Goal: Transaction & Acquisition: Purchase product/service

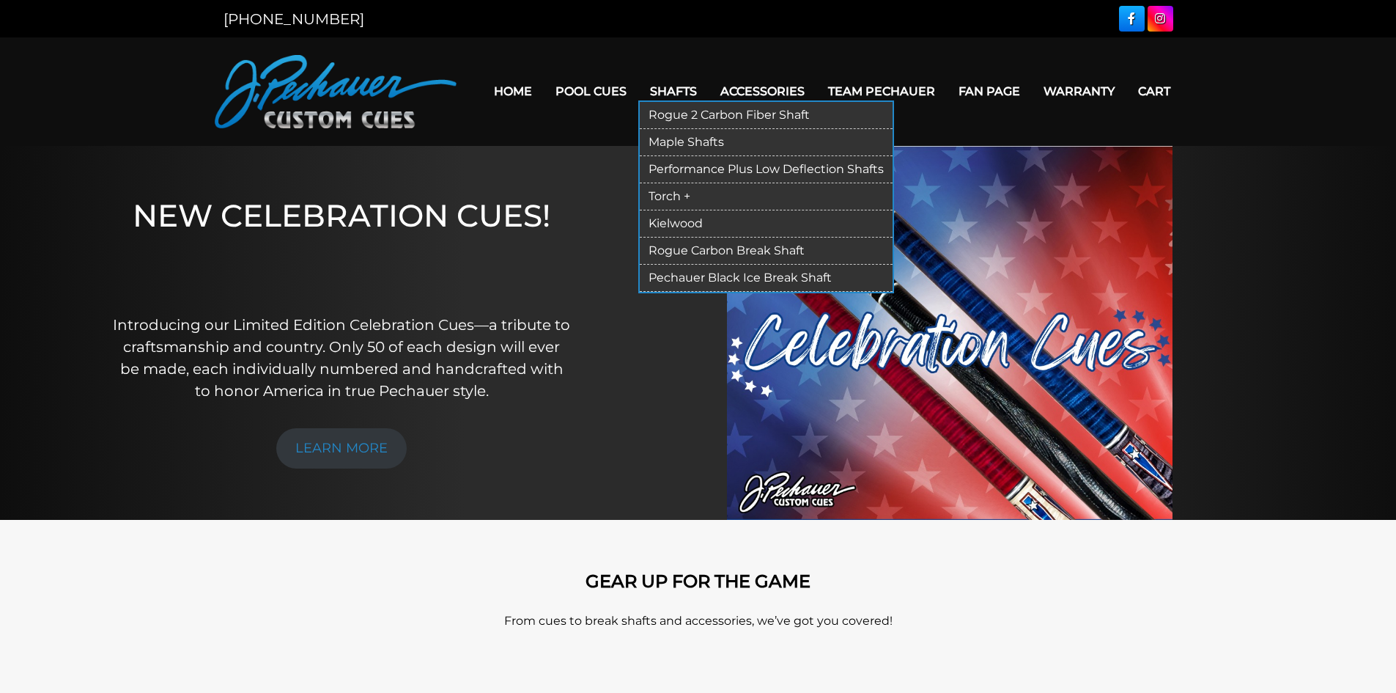
click at [674, 197] on link "Torch +" at bounding box center [766, 196] width 253 height 27
click at [695, 169] on link "Performance Plus Low Deflection Shafts" at bounding box center [766, 169] width 253 height 27
click at [667, 195] on link "Torch +" at bounding box center [766, 196] width 253 height 27
click at [695, 119] on link "Rogue 2 Carbon Fiber Shaft" at bounding box center [766, 115] width 253 height 27
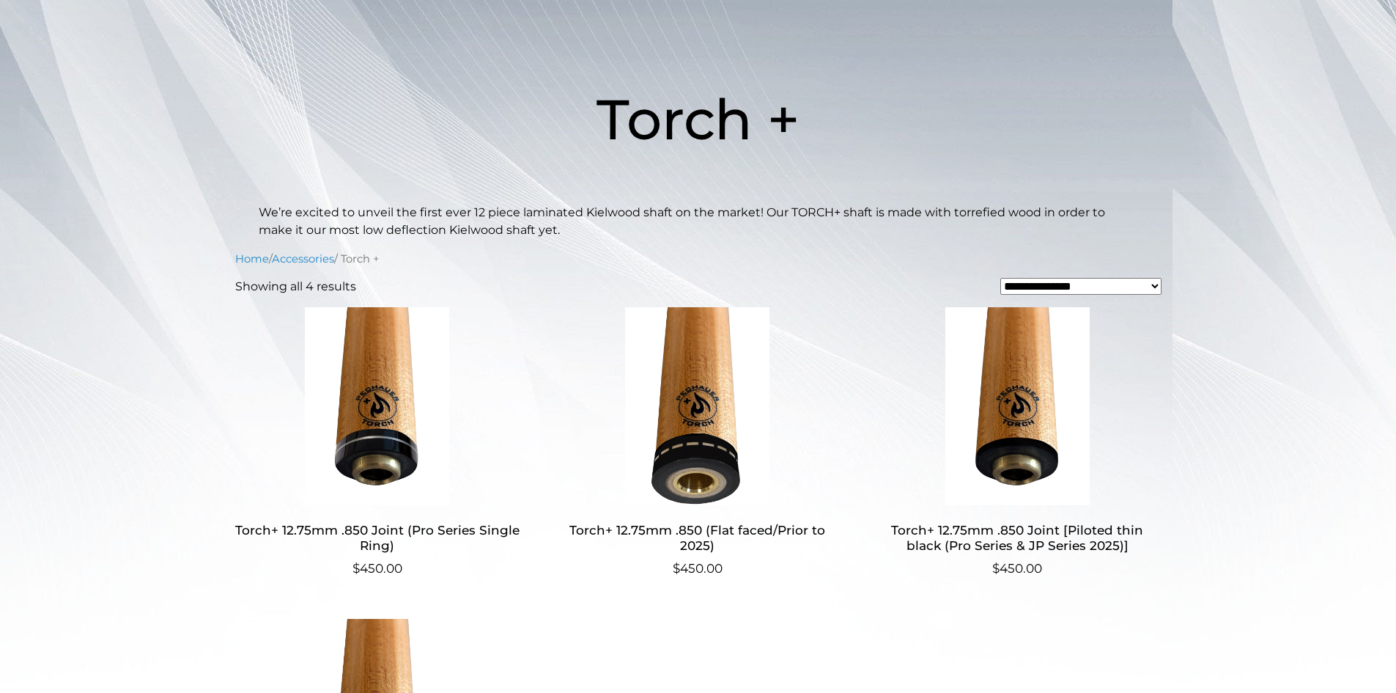
scroll to position [166, 0]
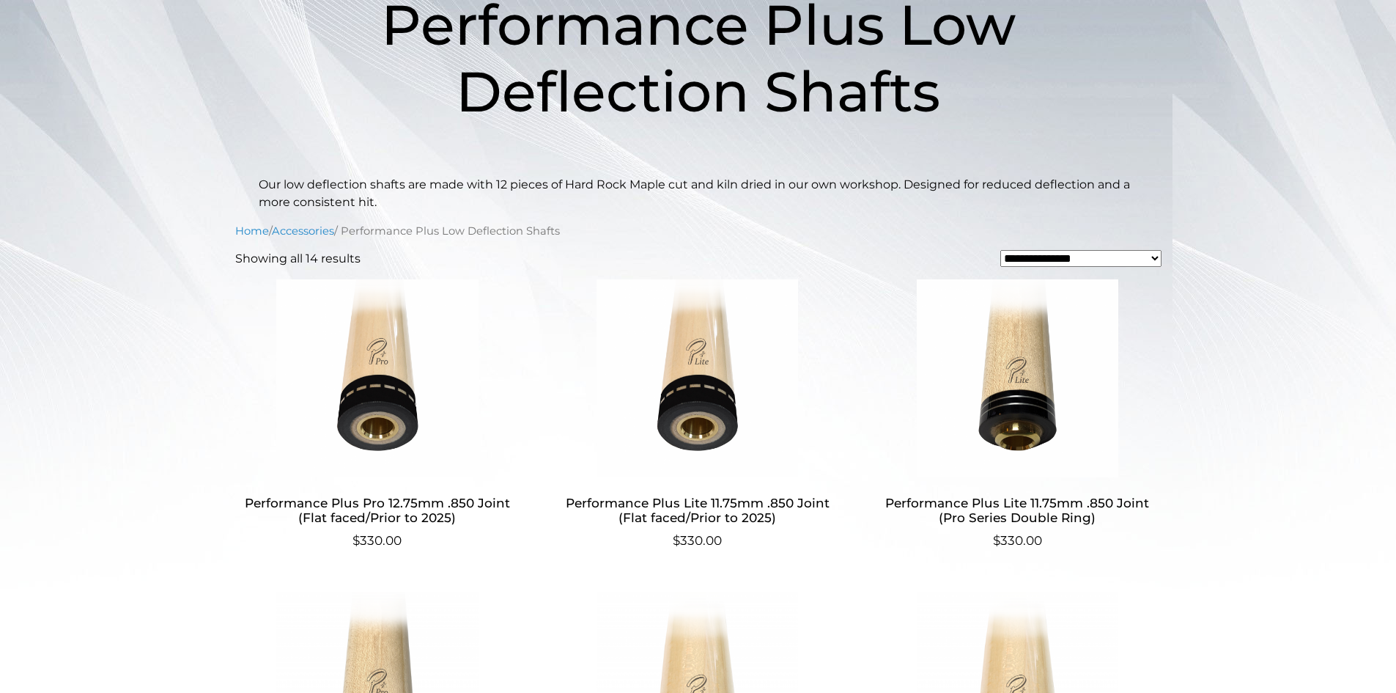
scroll to position [257, 0]
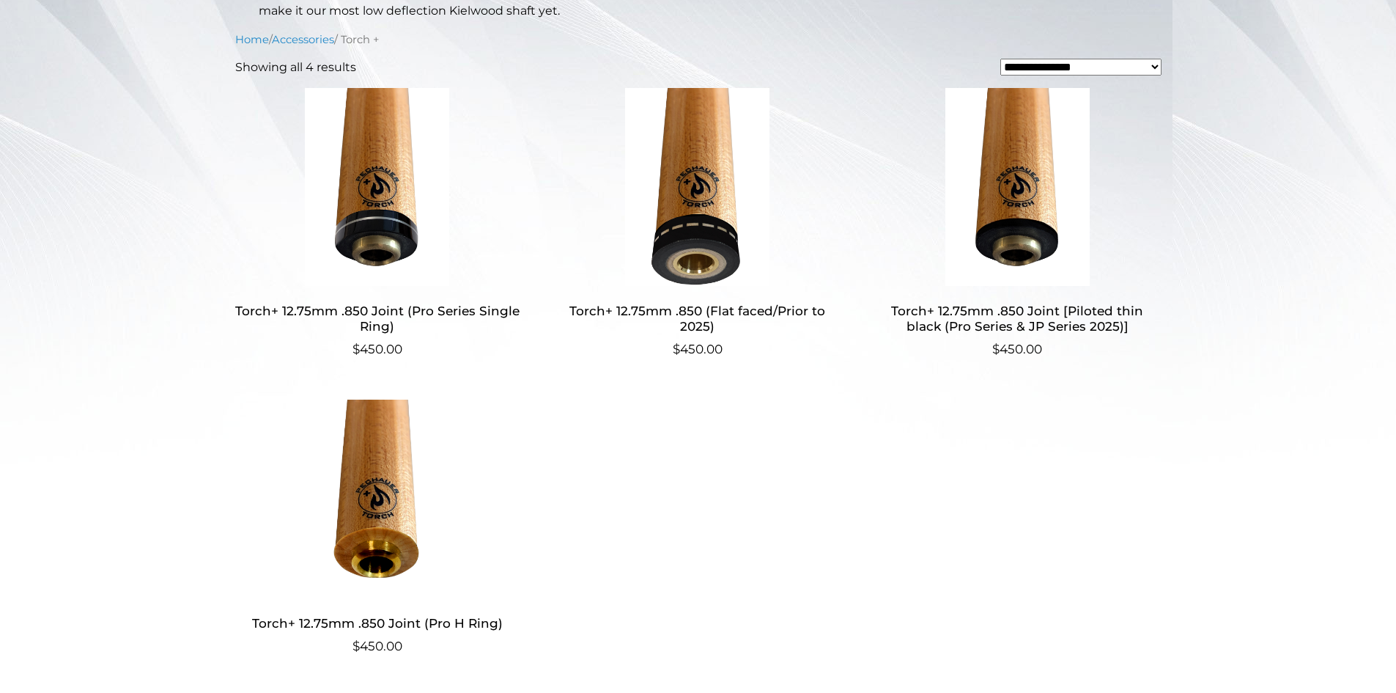
scroll to position [403, 0]
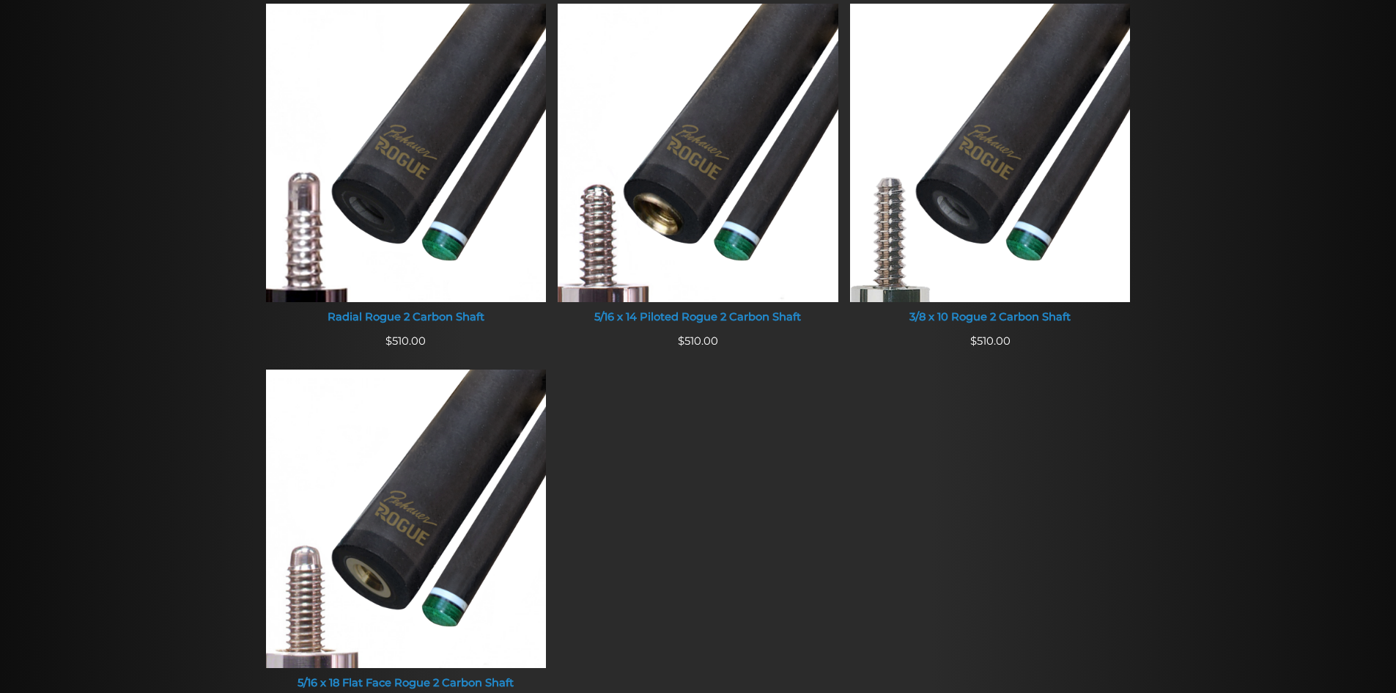
scroll to position [1021, 0]
